Goal: Task Accomplishment & Management: Use online tool/utility

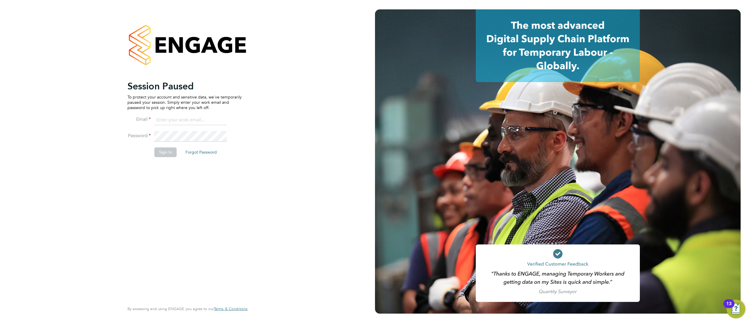
type input "fm@thornbaker.co.uk"
click at [168, 151] on button "Sign In" at bounding box center [165, 151] width 22 height 9
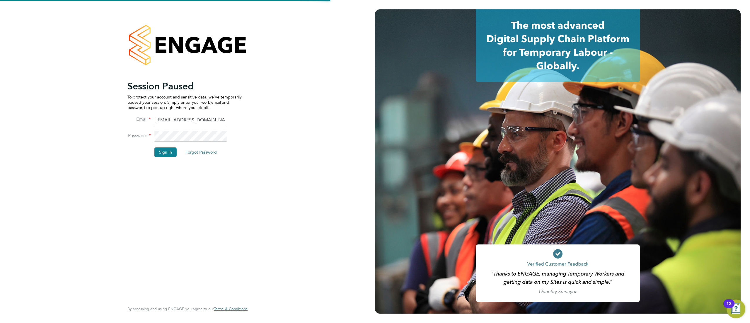
click at [267, 232] on div "Session Paused To protect your account and sensitive data, we've temporarily pa…" at bounding box center [187, 161] width 375 height 323
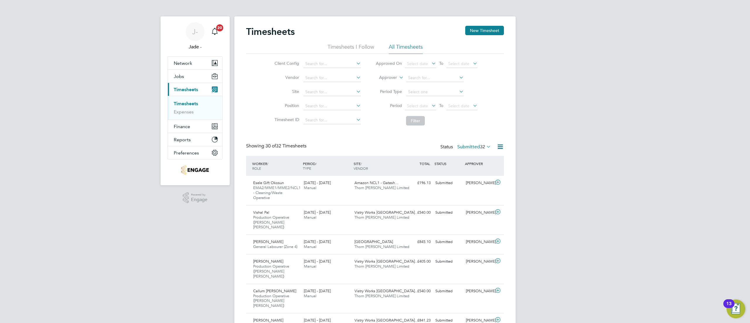
click at [164, 151] on app-nav-sections-wrapper "J- Jade - Notifications 20 Applications: Network Team Members Businesses Sites …" at bounding box center [195, 100] width 69 height 169
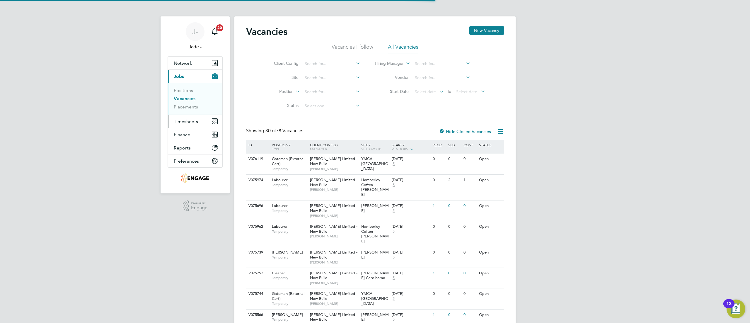
click at [186, 124] on span "Timesheets" at bounding box center [186, 122] width 24 height 6
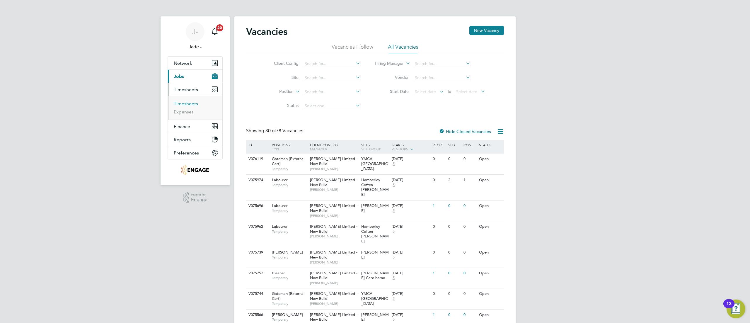
click at [189, 104] on link "Timesheets" at bounding box center [186, 104] width 24 height 6
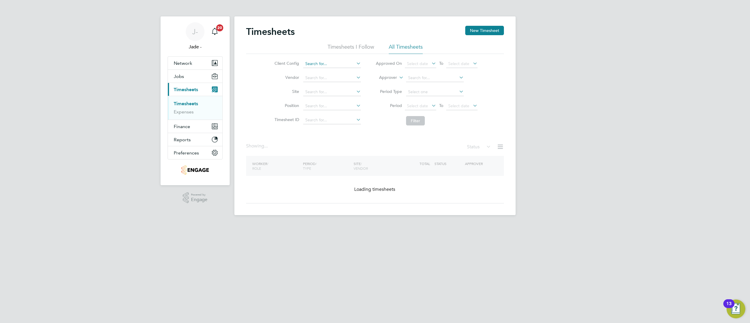
click at [321, 62] on input at bounding box center [332, 64] width 58 height 8
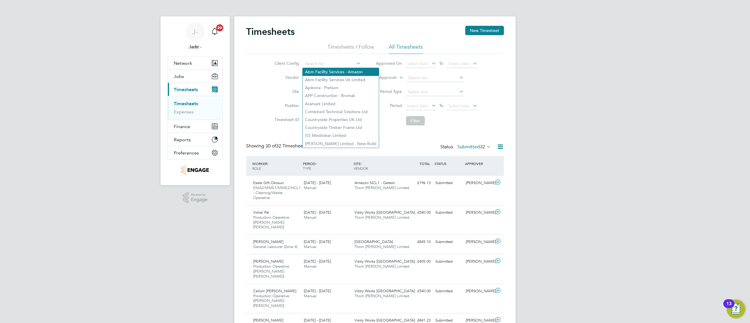
click at [332, 72] on li "Abm Facility Services - Amazon" at bounding box center [341, 72] width 76 height 8
type input "Abm Facility Services - Amazon"
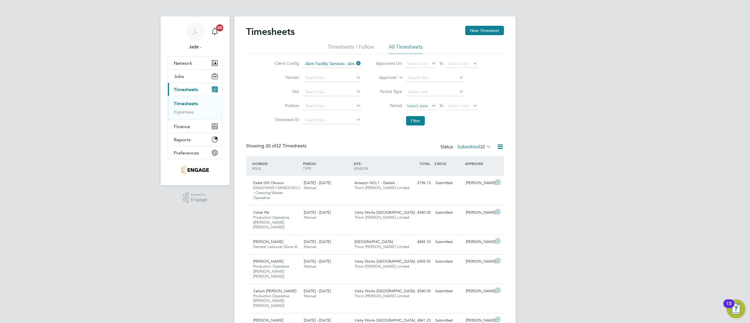
click at [421, 102] on span "Select date" at bounding box center [420, 106] width 31 height 8
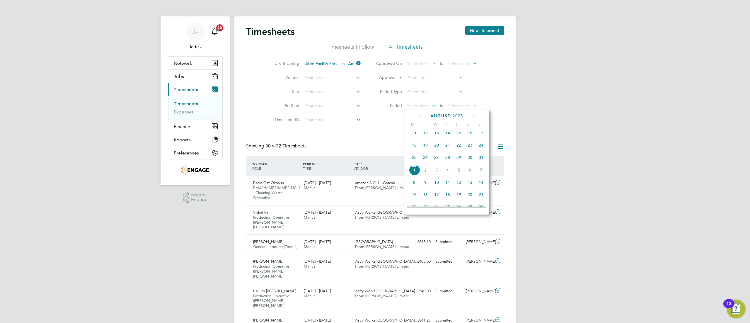
click at [469, 147] on span "23" at bounding box center [469, 144] width 11 height 11
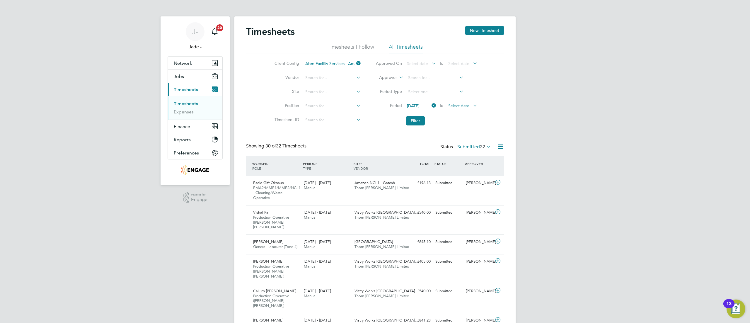
click at [459, 105] on span "Select date" at bounding box center [458, 105] width 21 height 5
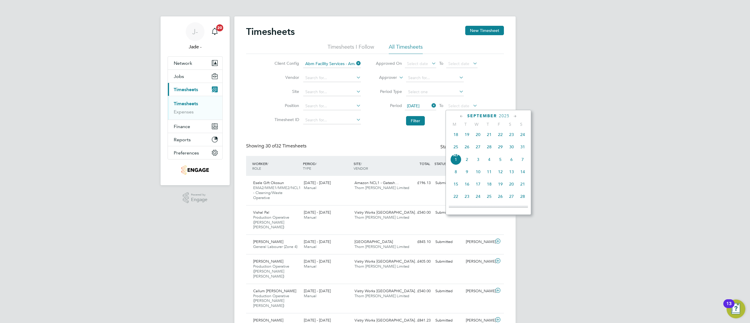
click at [502, 147] on span "29" at bounding box center [500, 146] width 11 height 11
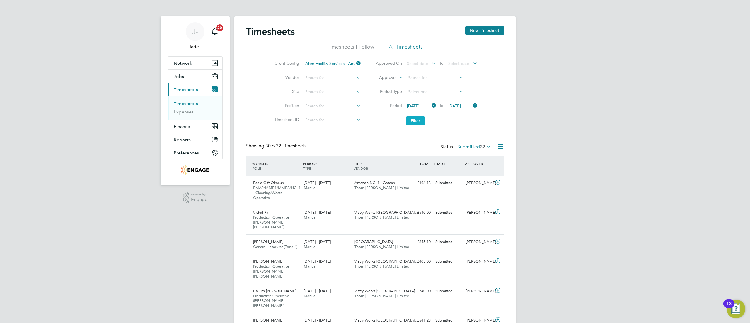
click at [413, 120] on button "Filter" at bounding box center [415, 120] width 19 height 9
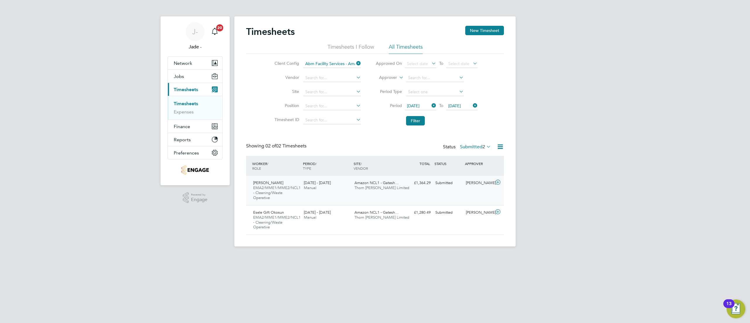
click at [372, 189] on span "Thorn [PERSON_NAME] Limited" at bounding box center [382, 187] width 55 height 5
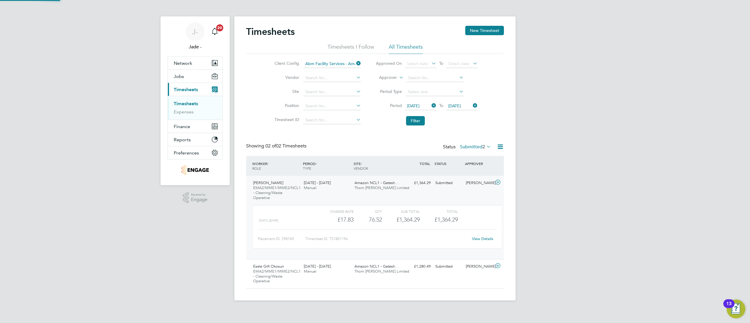
click at [372, 189] on span "Thorn [PERSON_NAME] Limited" at bounding box center [382, 187] width 55 height 5
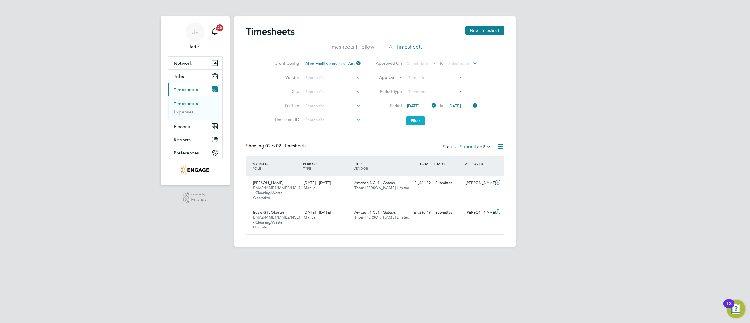
click at [414, 121] on button "Filter" at bounding box center [415, 120] width 19 height 9
